Goal: Information Seeking & Learning: Learn about a topic

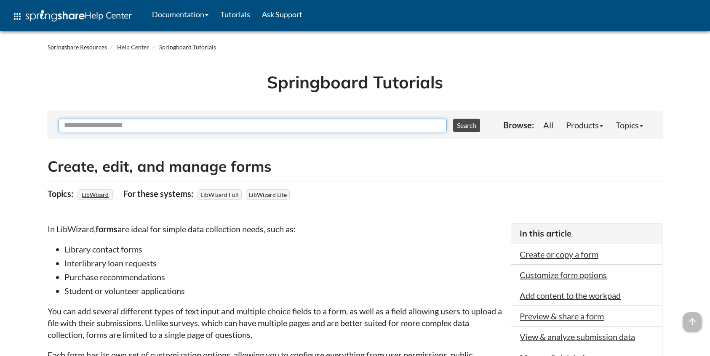
click at [149, 129] on input "Ask Another Question" at bounding box center [253, 125] width 389 height 13
type input "*******"
click at [453, 119] on button "Search" at bounding box center [466, 125] width 27 height 13
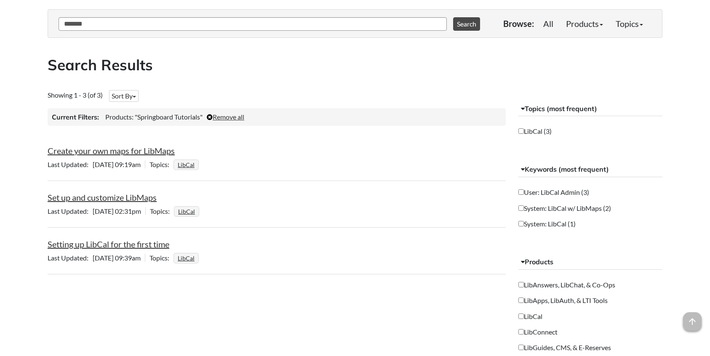
scroll to position [108, 0]
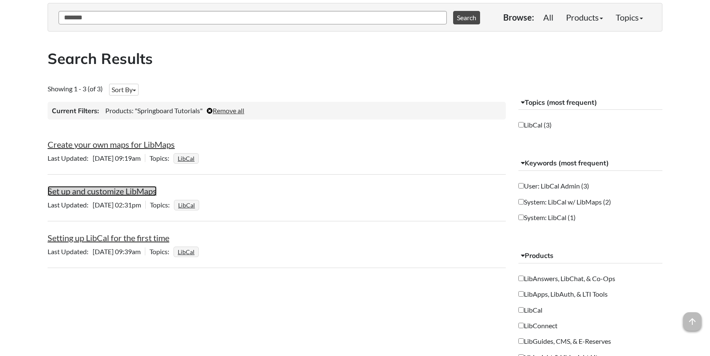
click at [83, 193] on link "Set up and customize LibMaps" at bounding box center [102, 191] width 109 height 10
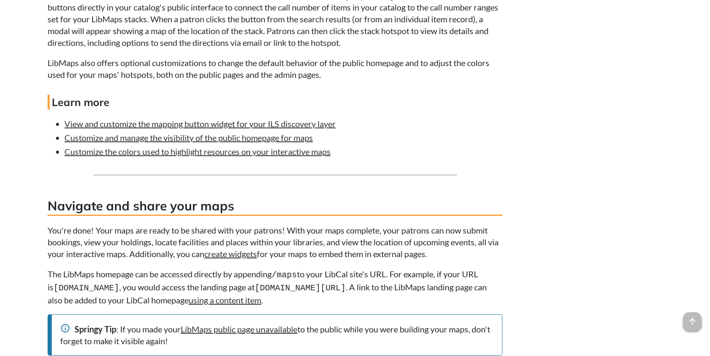
scroll to position [3070, 0]
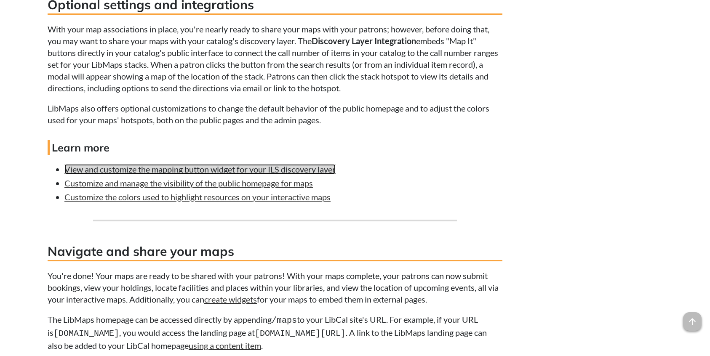
click at [224, 174] on link "View and customize the mapping button widget for your ILS discovery layer" at bounding box center [199, 169] width 271 height 10
